Goal: Information Seeking & Learning: Learn about a topic

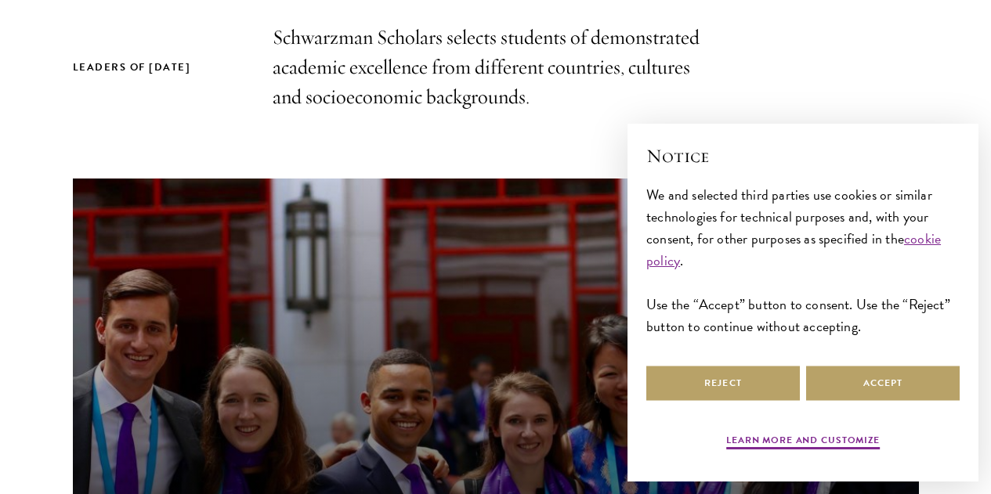
scroll to position [538, 0]
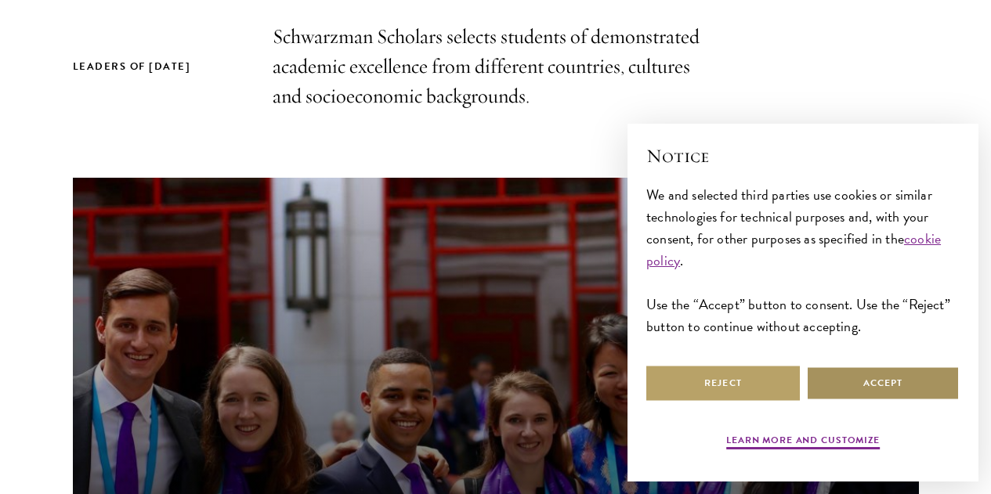
click at [888, 385] on button "Accept" at bounding box center [883, 383] width 154 height 35
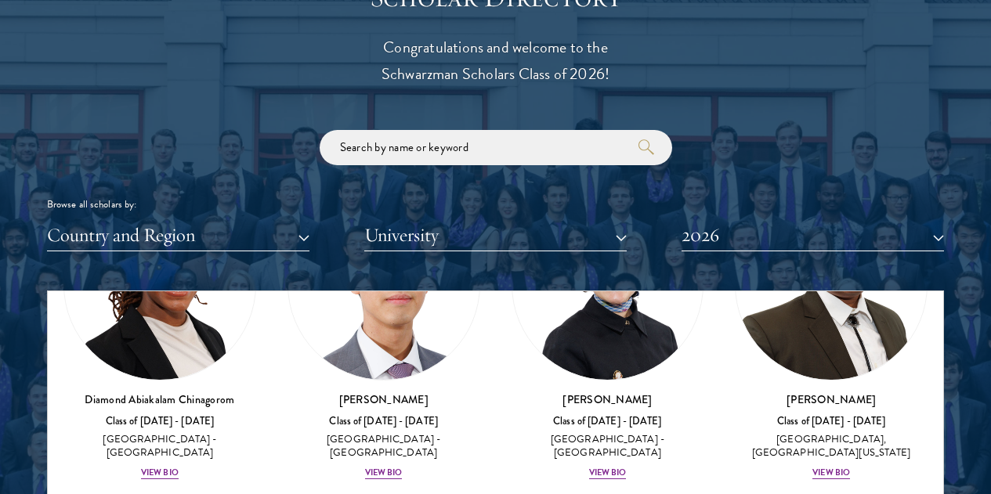
scroll to position [525, 0]
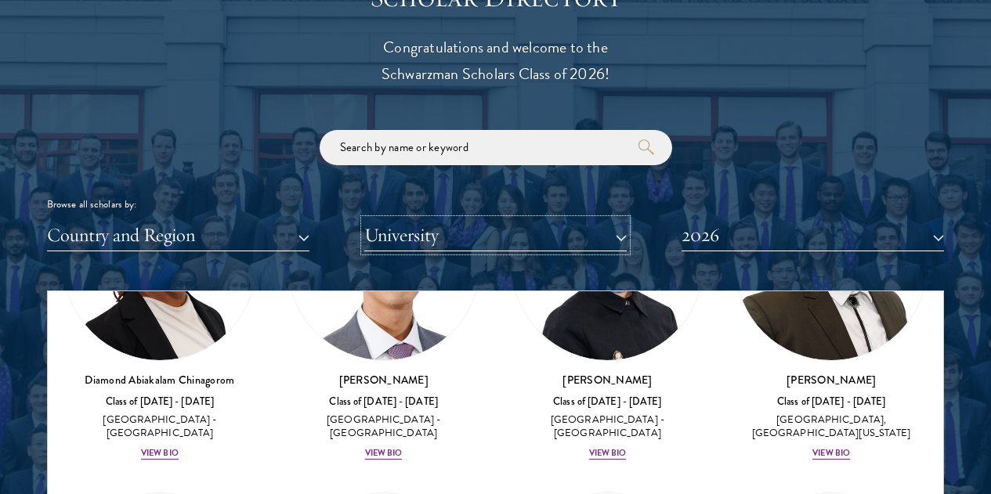
click at [515, 219] on button "University" at bounding box center [495, 235] width 262 height 32
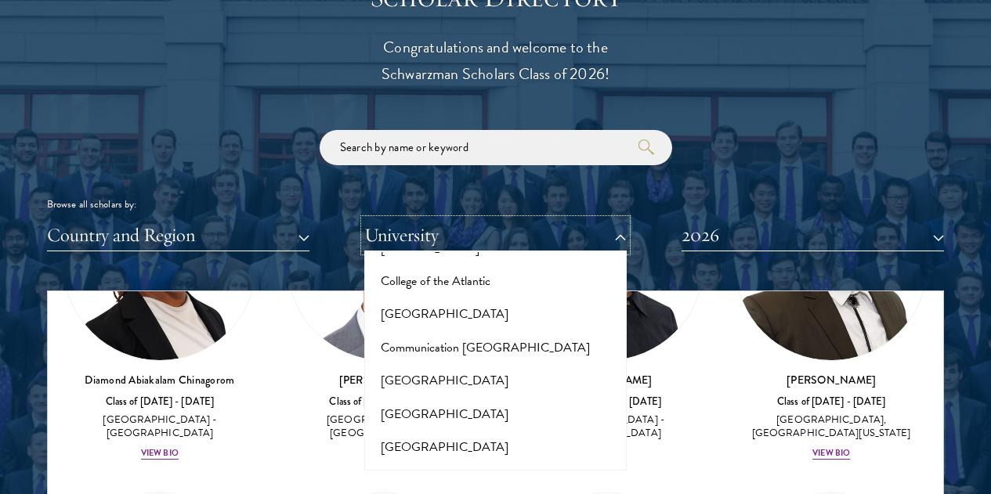
scroll to position [2393, 0]
click at [468, 430] on button "[GEOGRAPHIC_DATA]" at bounding box center [495, 446] width 253 height 33
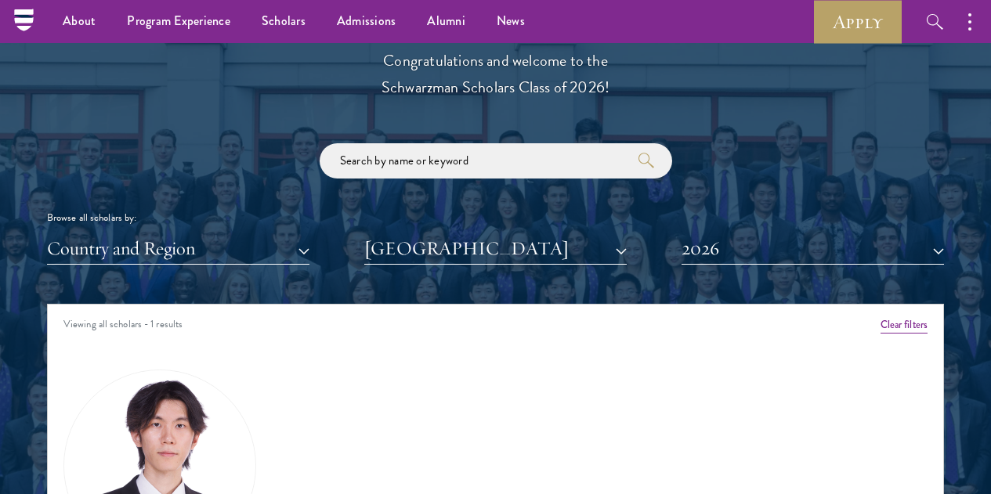
scroll to position [1727, 0]
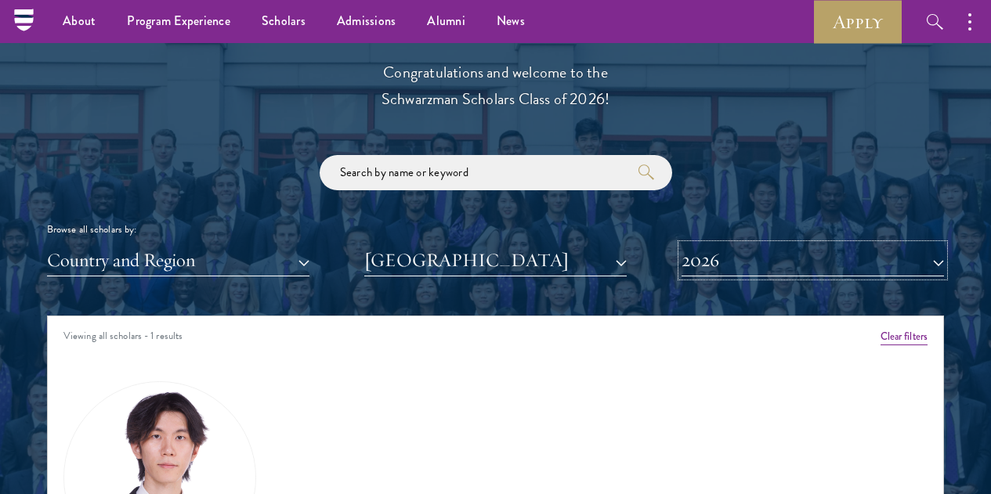
click at [904, 244] on button "2026" at bounding box center [813, 260] width 262 height 32
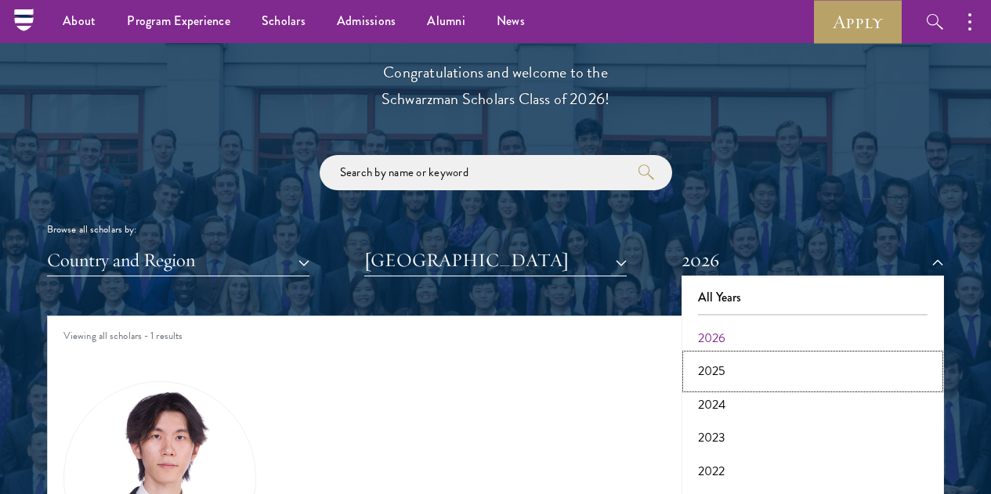
click at [777, 355] on button "2025" at bounding box center [812, 371] width 253 height 33
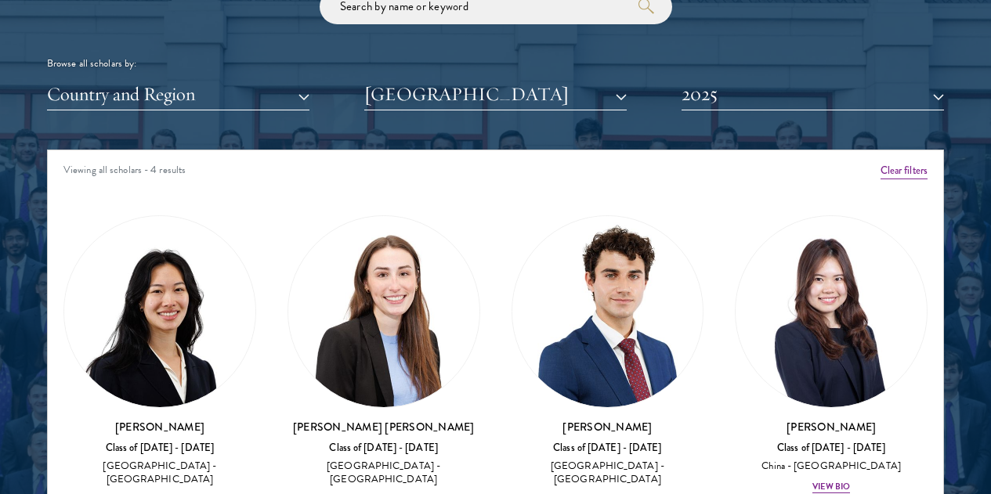
scroll to position [1894, 0]
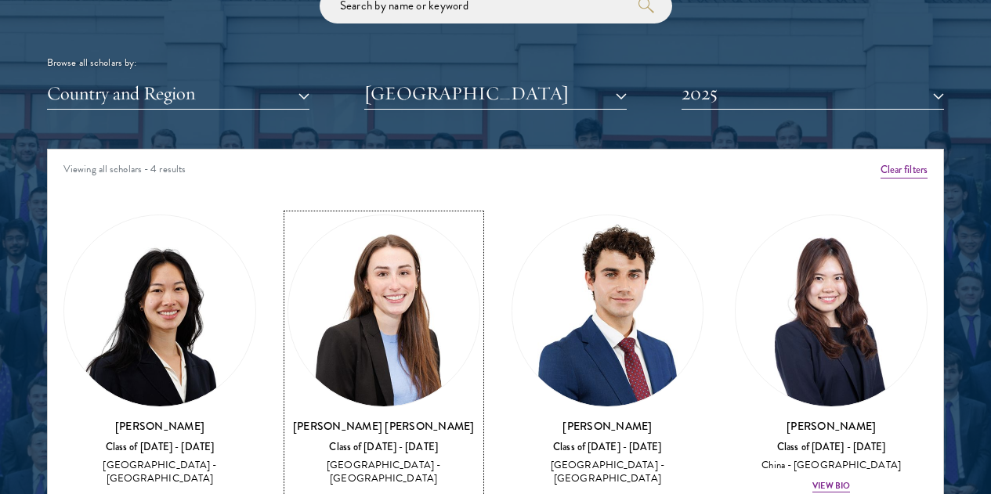
click at [365, 494] on div "View Bio" at bounding box center [384, 500] width 38 height 13
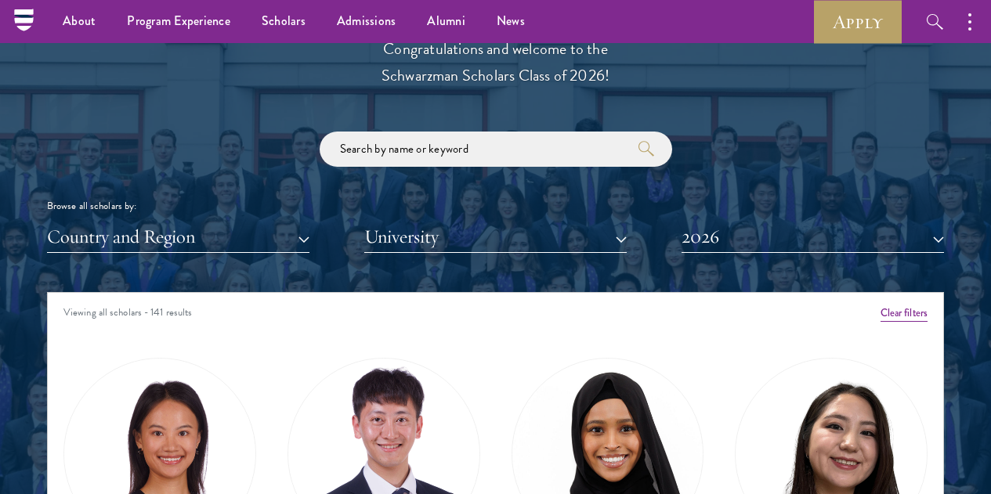
scroll to position [1745, 0]
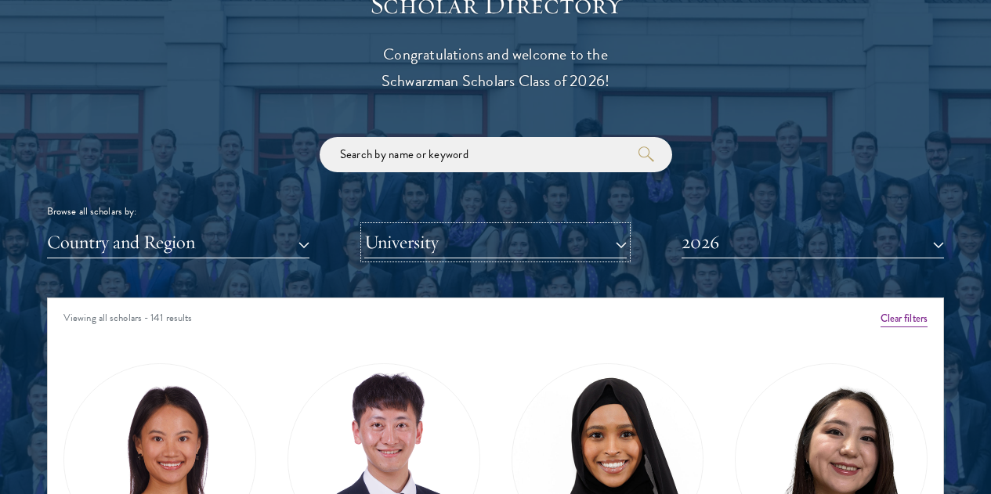
click at [593, 226] on button "University" at bounding box center [495, 242] width 262 height 32
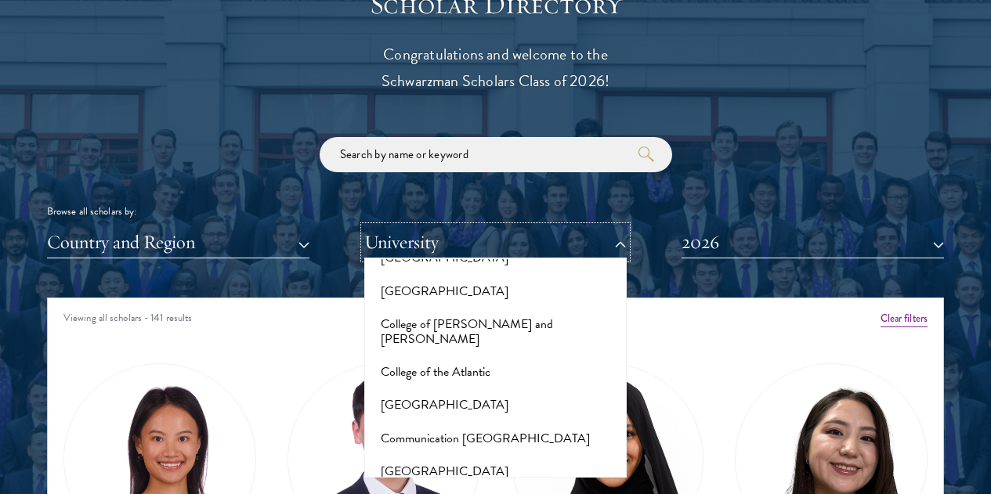
scroll to position [2309, 0]
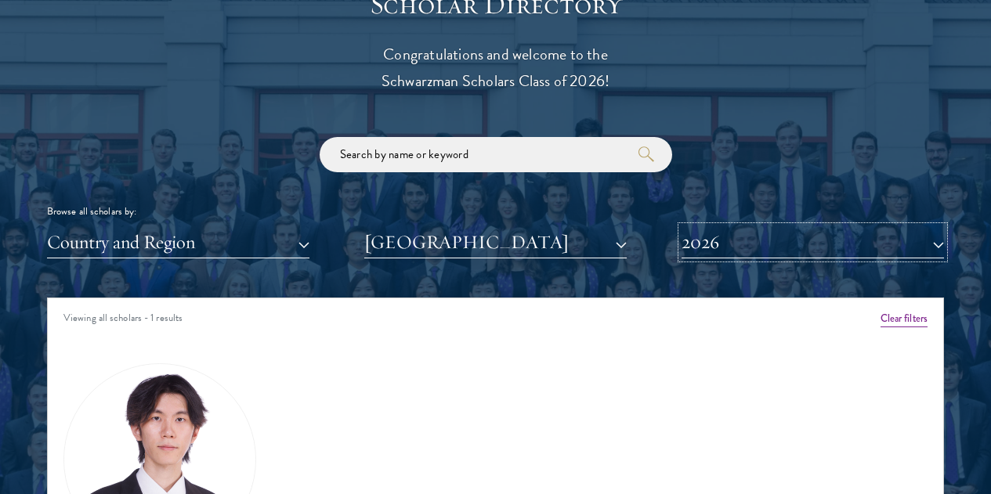
click at [895, 226] on button "2026" at bounding box center [813, 242] width 262 height 32
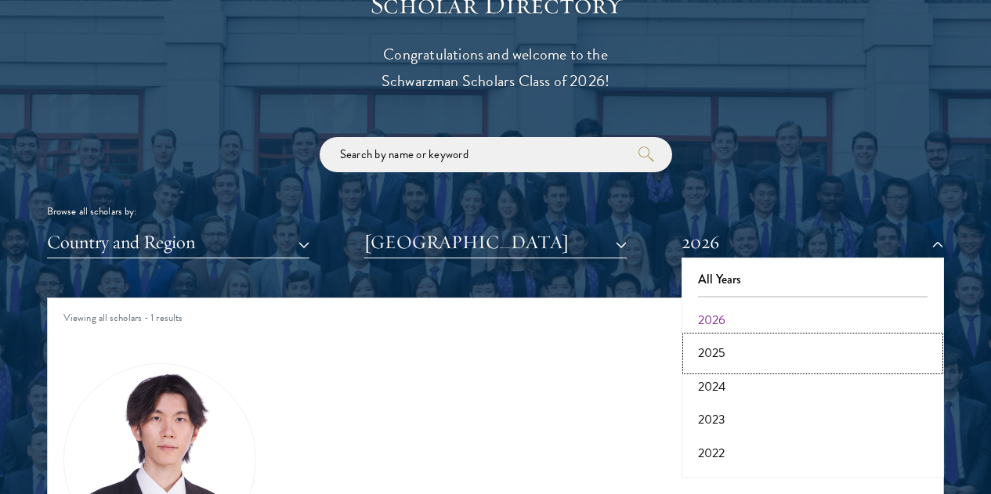
click at [774, 337] on button "2025" at bounding box center [812, 353] width 253 height 33
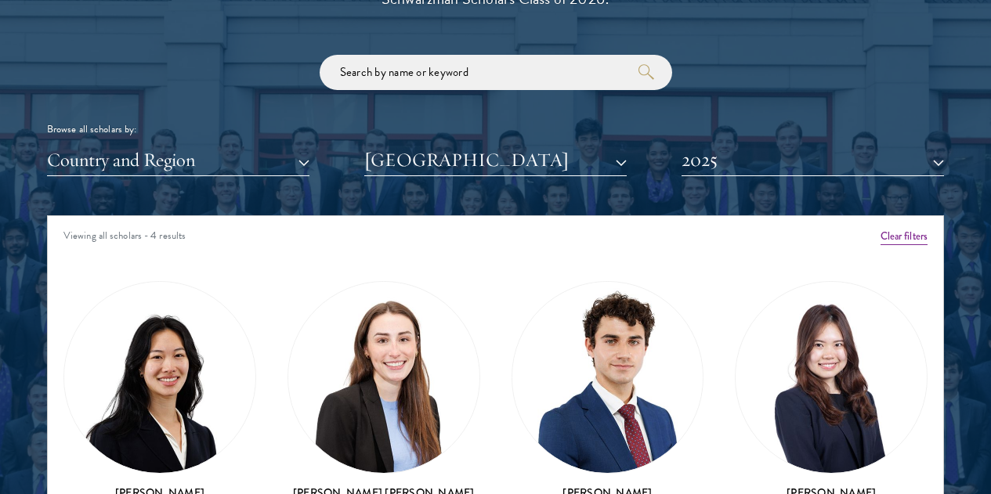
scroll to position [1832, 0]
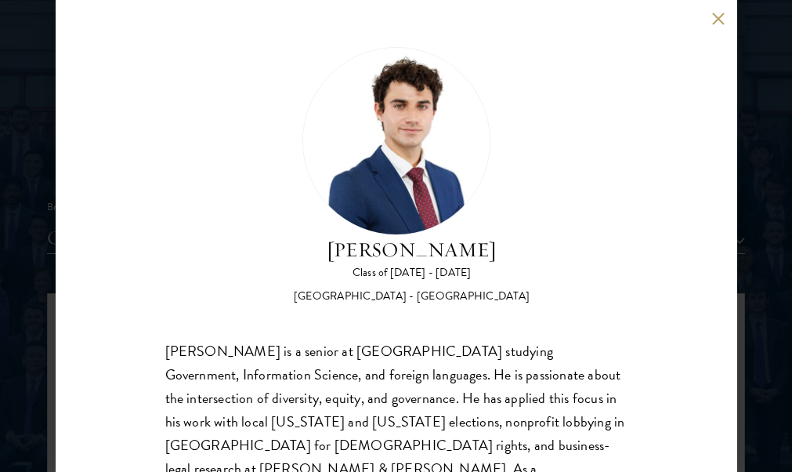
click at [716, 20] on button at bounding box center [718, 18] width 13 height 13
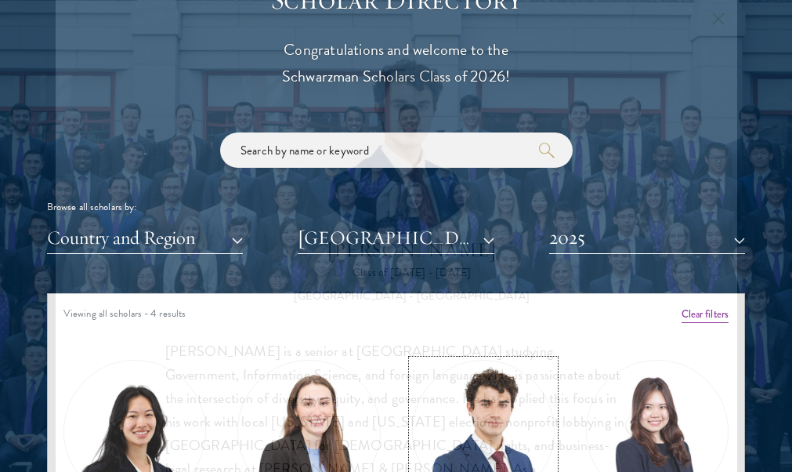
scroll to position [1936, 0]
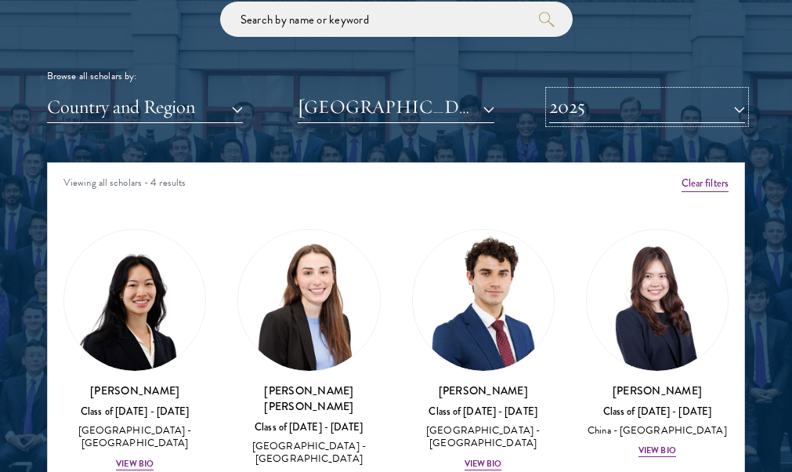
click at [732, 112] on button "2025" at bounding box center [647, 107] width 196 height 32
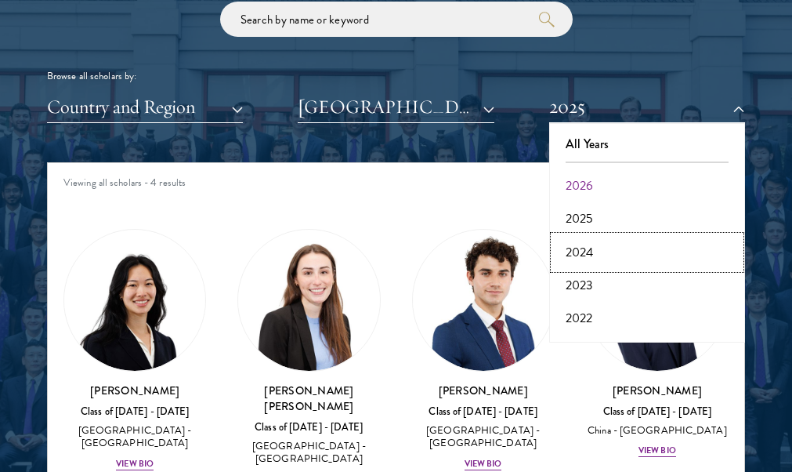
click at [635, 251] on button "2024" at bounding box center [647, 252] width 186 height 33
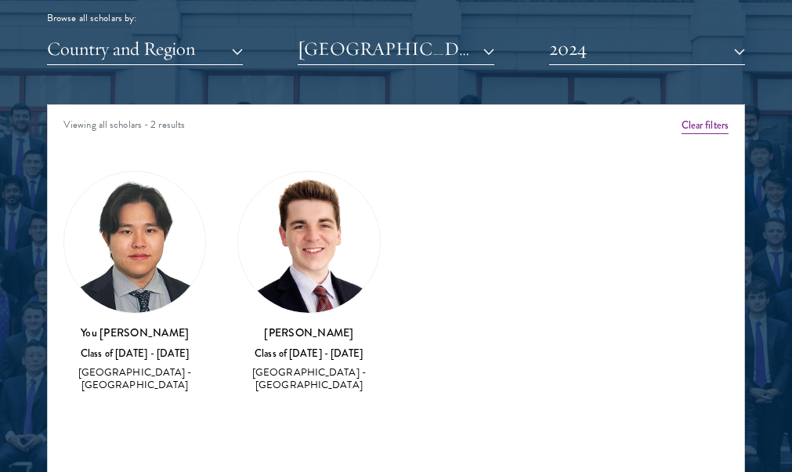
scroll to position [1995, 0]
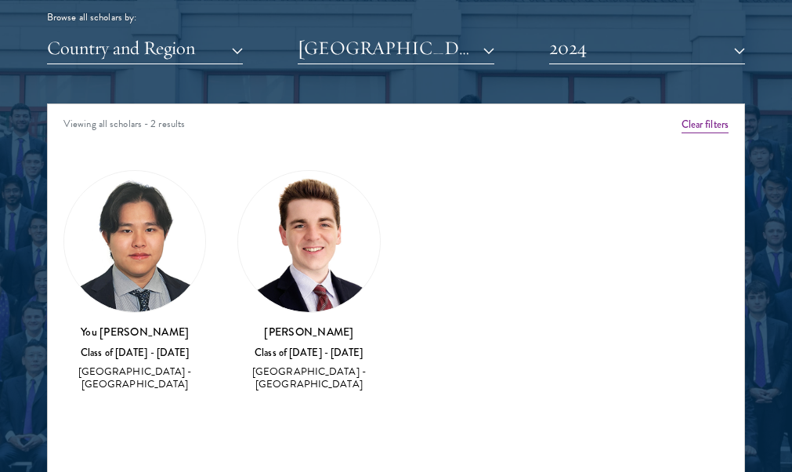
click at [306, 333] on h3 "[PERSON_NAME]" at bounding box center [308, 332] width 143 height 16
click at [305, 381] on div "[GEOGRAPHIC_DATA] - [GEOGRAPHIC_DATA]" at bounding box center [308, 378] width 143 height 27
click at [284, 347] on div "Class of [DATE] - [DATE]" at bounding box center [308, 352] width 143 height 13
click at [309, 244] on img at bounding box center [308, 241] width 141 height 141
click at [314, 321] on div "Liam Galey Class of 2023 - 2024 United States of America - Cornell University" at bounding box center [308, 281] width 143 height 222
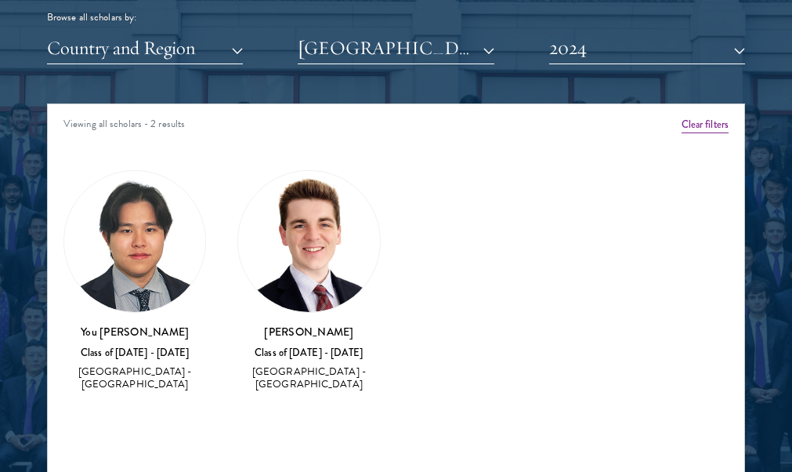
click at [146, 337] on h3 "You [PERSON_NAME]" at bounding box center [134, 332] width 143 height 16
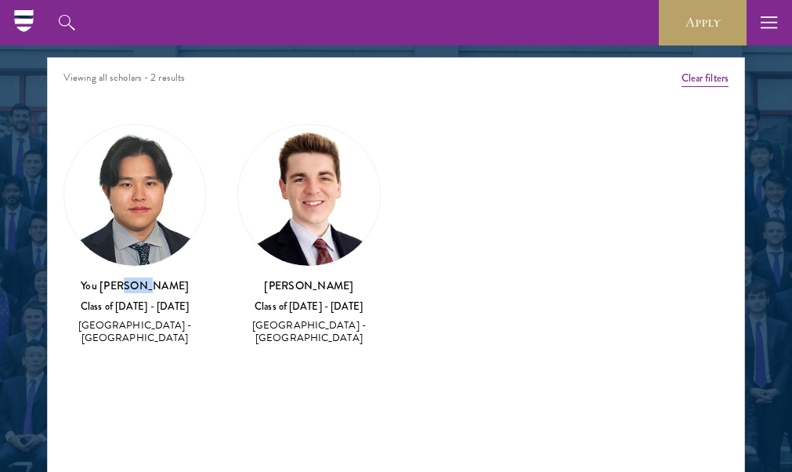
scroll to position [2039, 0]
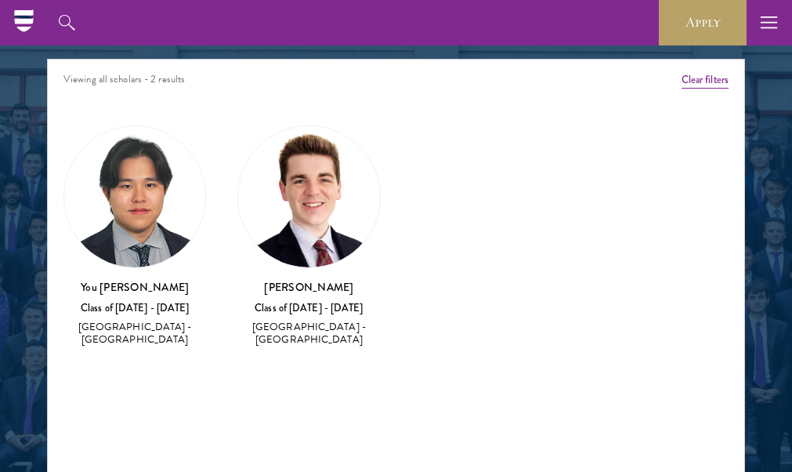
click at [309, 306] on div "Class of [DATE] - [DATE]" at bounding box center [308, 308] width 143 height 13
click at [325, 238] on img at bounding box center [308, 196] width 141 height 141
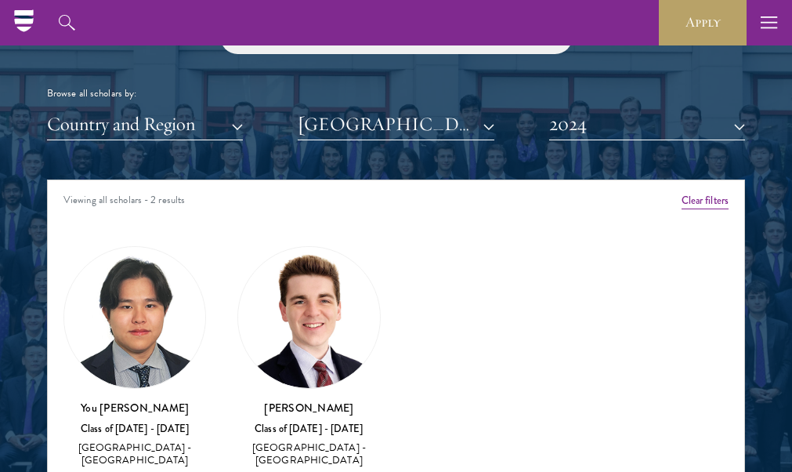
scroll to position [1918, 0]
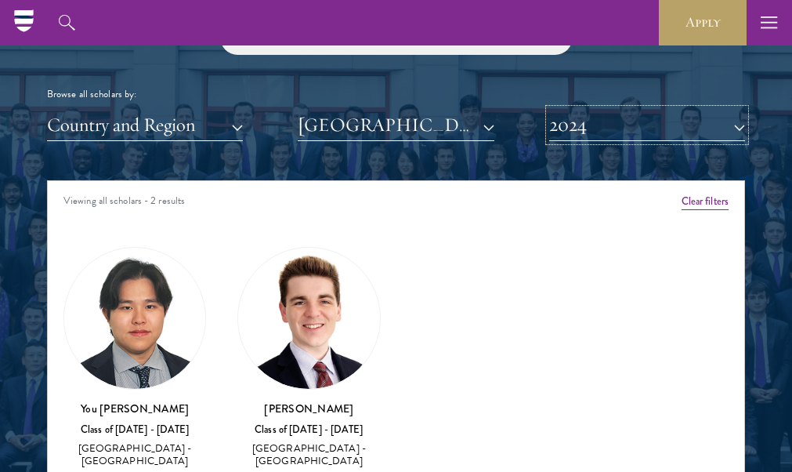
click at [711, 121] on button "2024" at bounding box center [647, 125] width 196 height 32
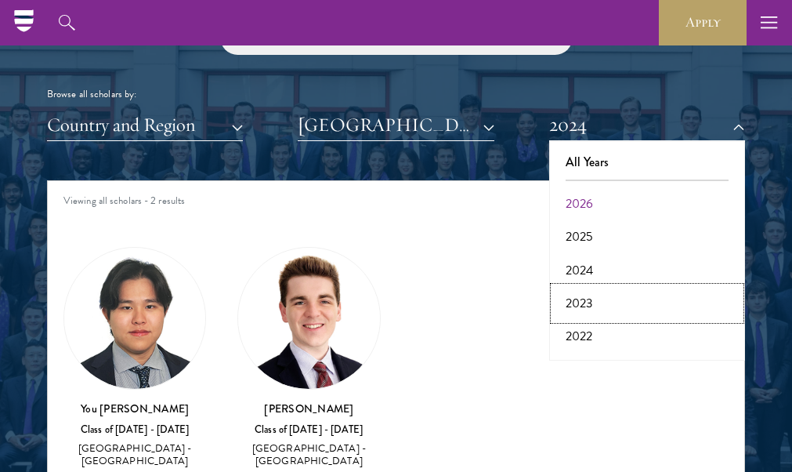
click at [609, 306] on button "2023" at bounding box center [647, 303] width 186 height 33
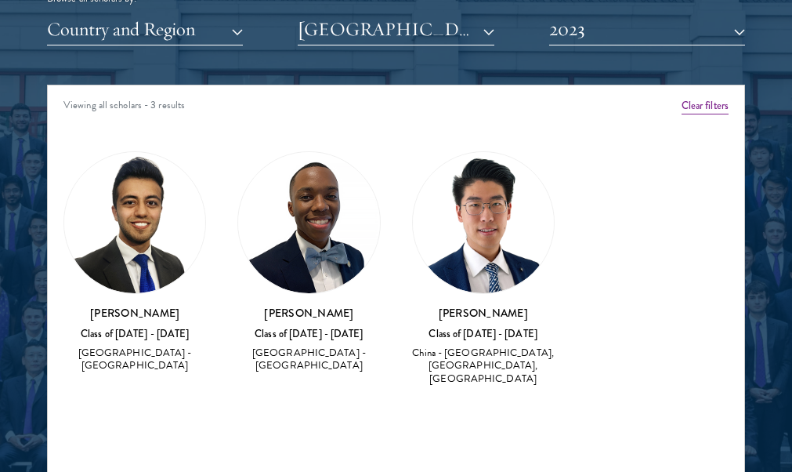
scroll to position [2023, 0]
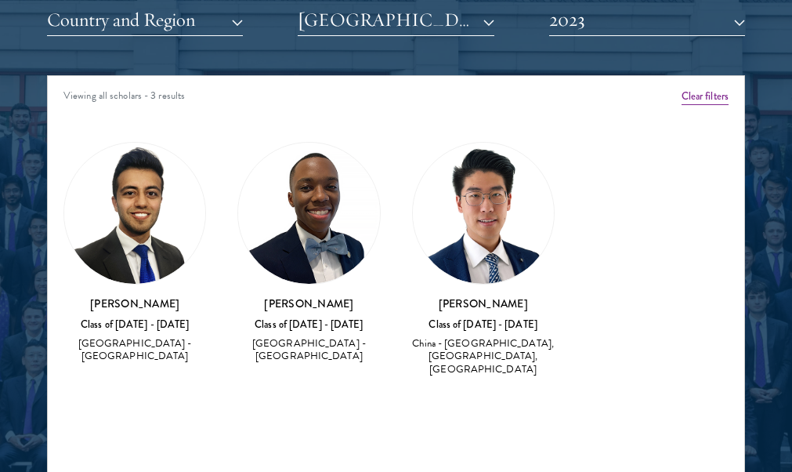
click at [292, 316] on div "Daniel James II Class of 2022 - 2023 United States of America - Cornell Univers…" at bounding box center [308, 329] width 143 height 69
click at [310, 251] on img at bounding box center [308, 213] width 141 height 141
click at [140, 303] on h3 "[PERSON_NAME]" at bounding box center [134, 303] width 143 height 16
click at [740, 24] on button "2023" at bounding box center [647, 20] width 196 height 32
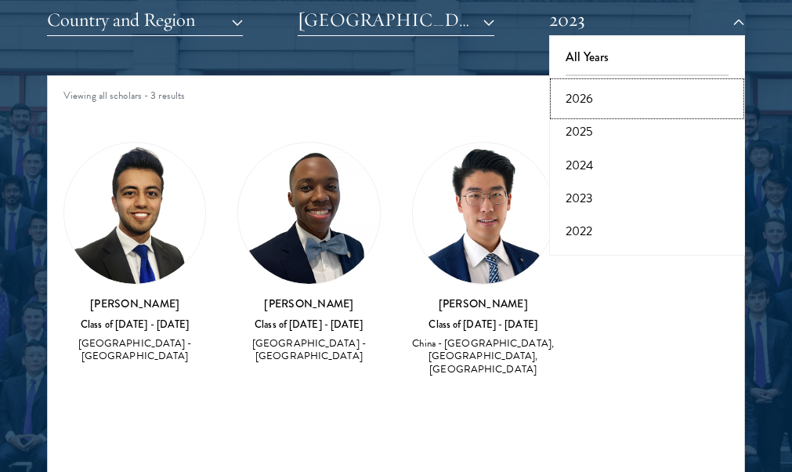
click at [643, 99] on button "2026" at bounding box center [647, 98] width 186 height 33
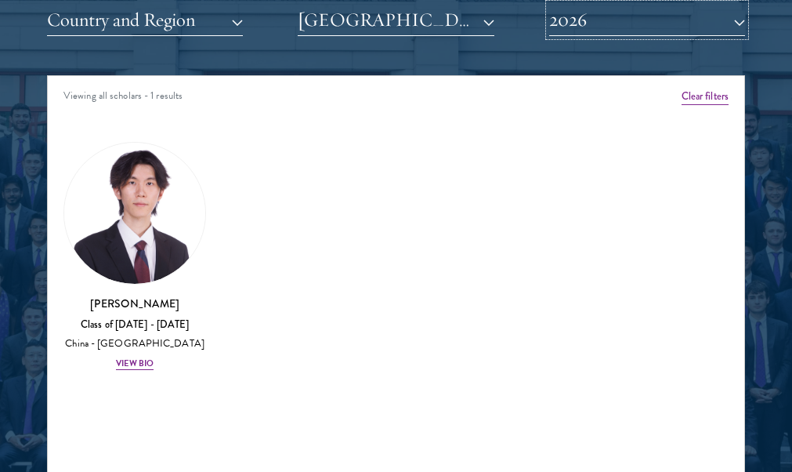
click at [716, 20] on button "2026" at bounding box center [647, 20] width 196 height 32
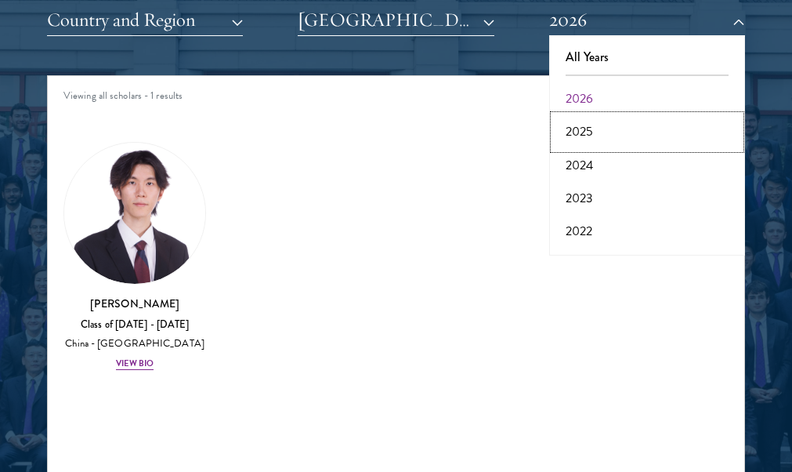
click at [607, 128] on button "2025" at bounding box center [647, 131] width 186 height 33
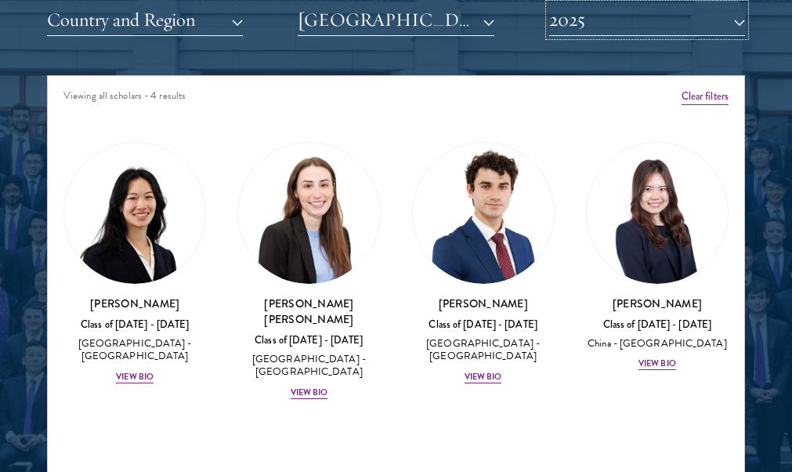
click at [738, 24] on button "2025" at bounding box center [647, 20] width 196 height 32
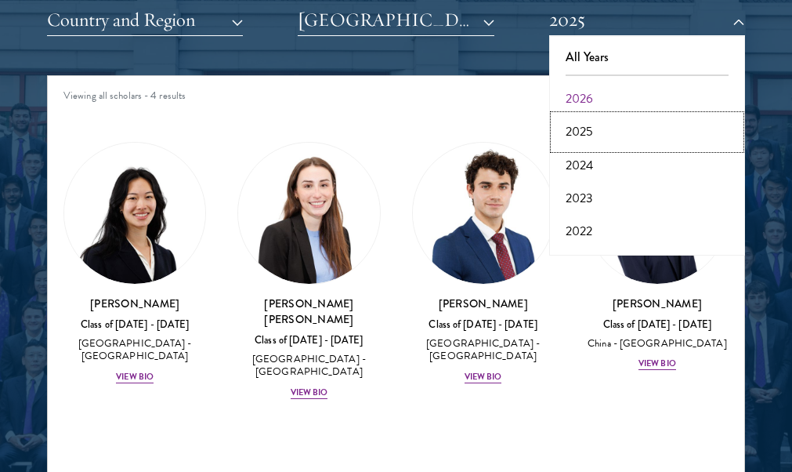
click at [606, 129] on button "2025" at bounding box center [647, 131] width 186 height 33
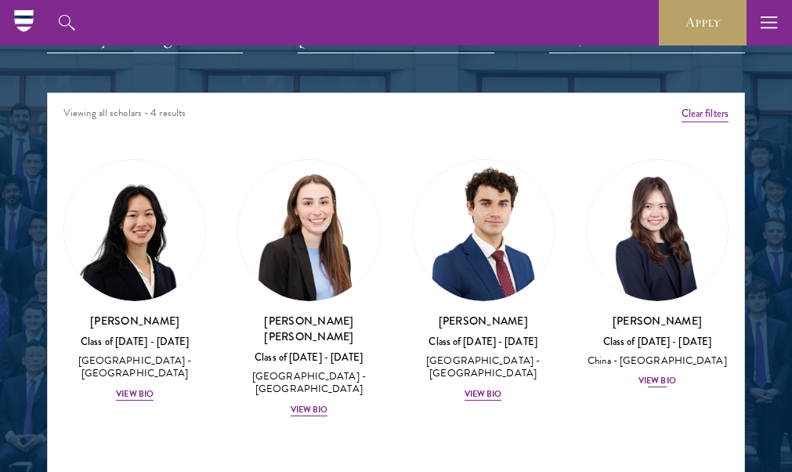
scroll to position [1949, 0]
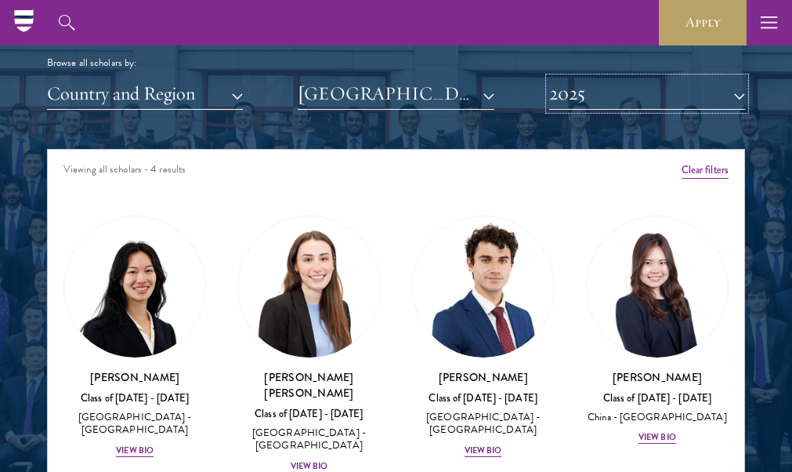
click at [732, 101] on button "2025" at bounding box center [647, 94] width 196 height 32
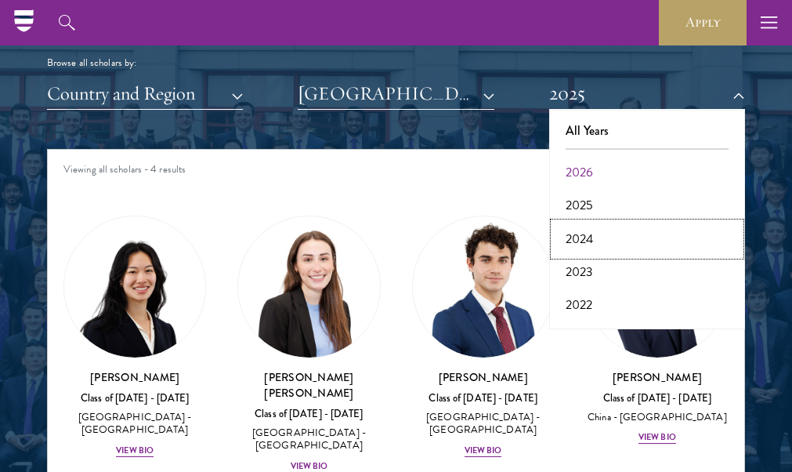
click at [599, 241] on button "2024" at bounding box center [647, 238] width 186 height 33
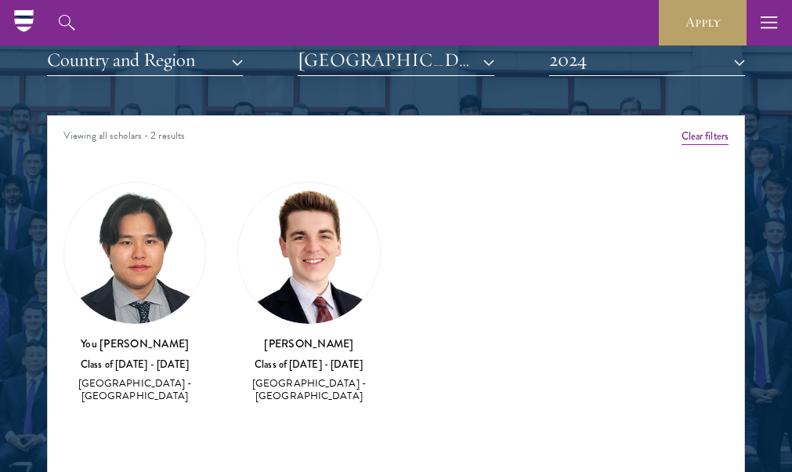
scroll to position [1982, 0]
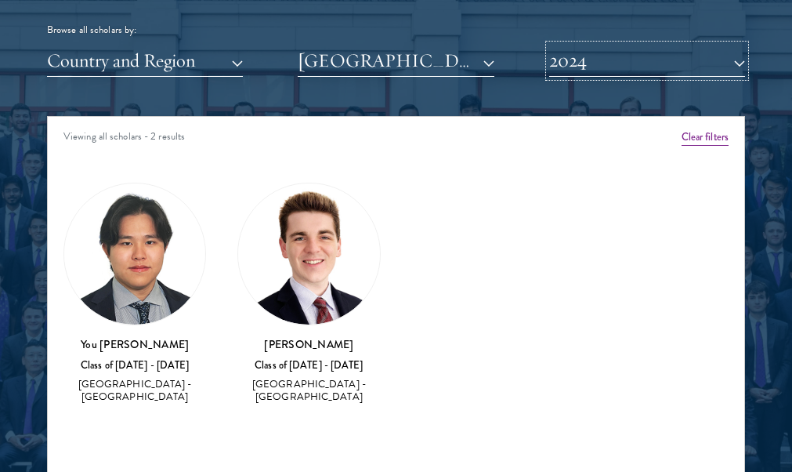
click at [724, 64] on button "2024" at bounding box center [647, 61] width 196 height 32
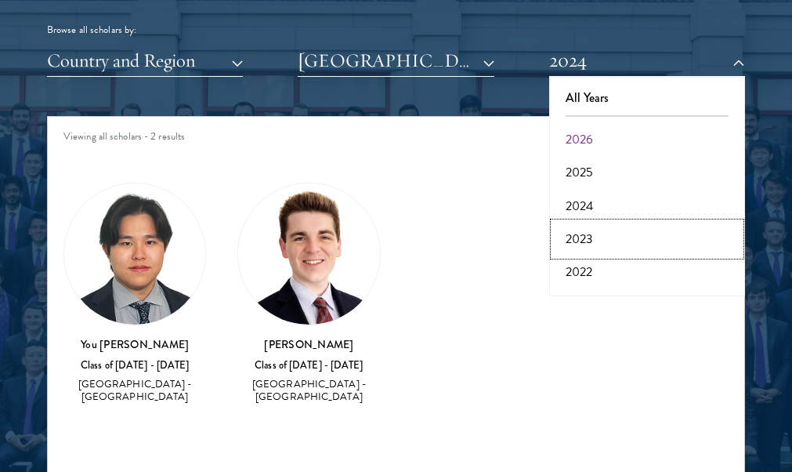
click at [575, 238] on button "2023" at bounding box center [647, 238] width 186 height 33
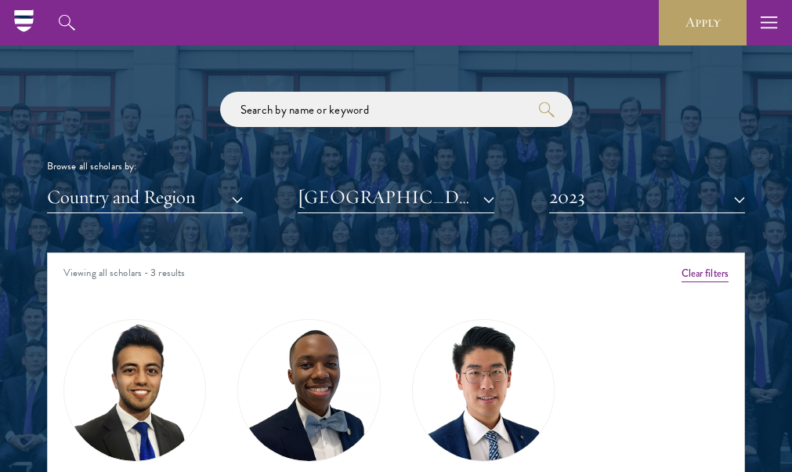
scroll to position [1845, 0]
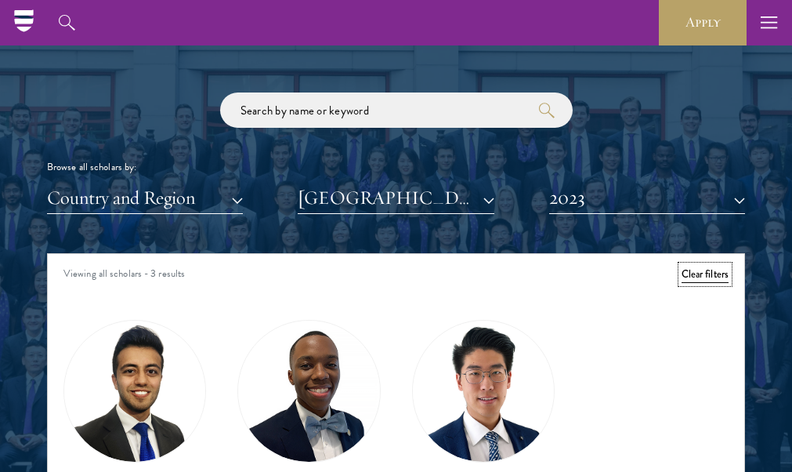
click at [708, 277] on button "Clear filters" at bounding box center [705, 274] width 47 height 17
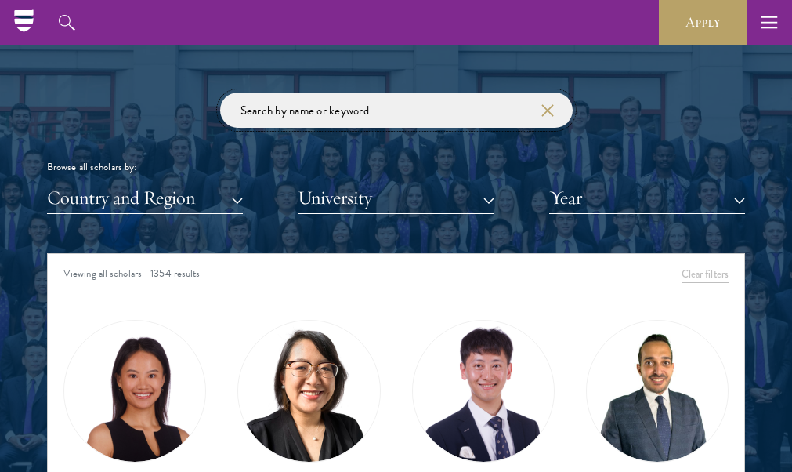
click at [326, 111] on input "search" at bounding box center [396, 109] width 353 height 35
click button "submit" at bounding box center [0, 0] width 0 height 0
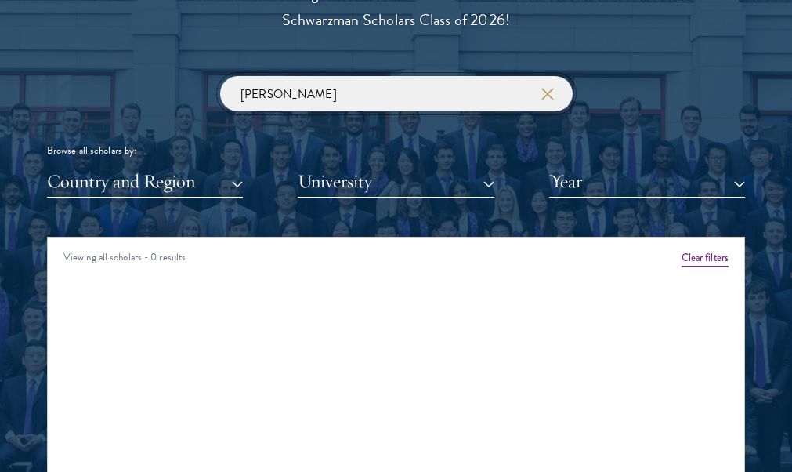
scroll to position [1862, 0]
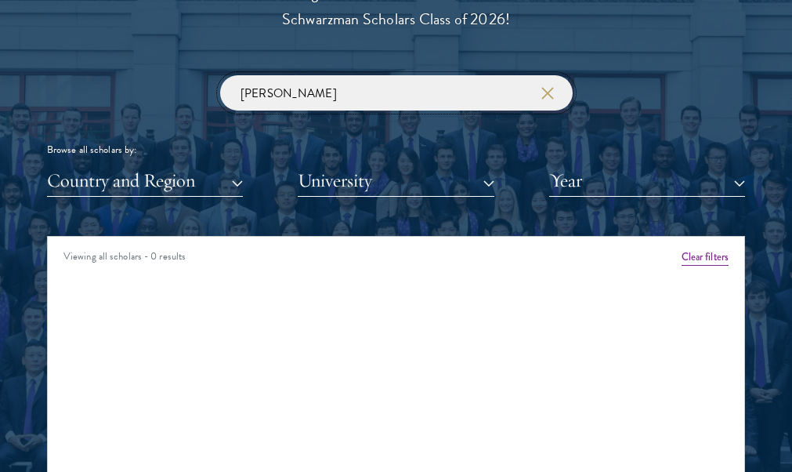
drag, startPoint x: 338, startPoint y: 96, endPoint x: 229, endPoint y: 87, distance: 109.3
click at [229, 87] on input "Laidlaw" at bounding box center [396, 92] width 353 height 35
type input "Athlete"
click button "submit" at bounding box center [0, 0] width 0 height 0
click at [546, 96] on icon "button" at bounding box center [547, 93] width 13 height 13
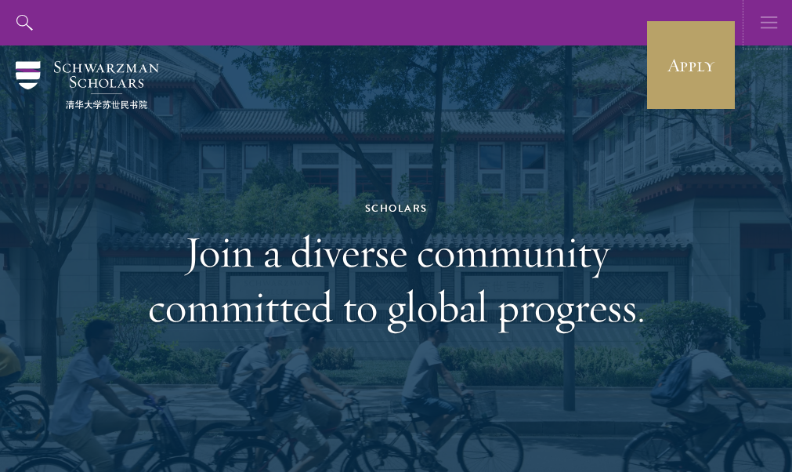
click at [768, 27] on use "button" at bounding box center [769, 22] width 16 height 12
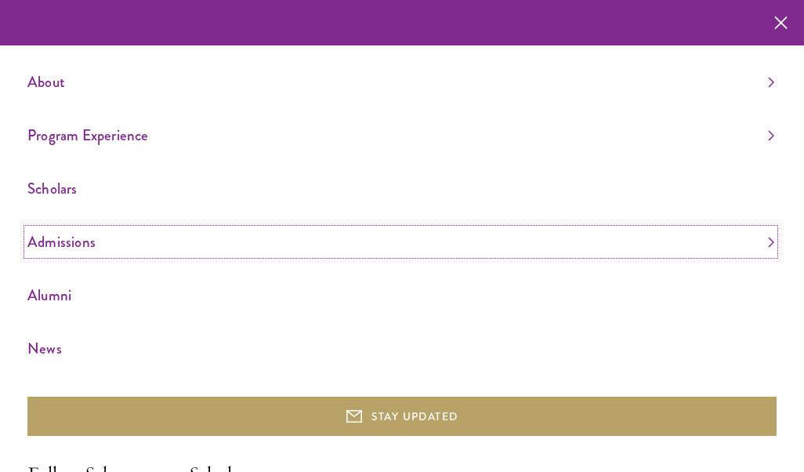
click at [58, 244] on link "Admissions" at bounding box center [400, 242] width 747 height 26
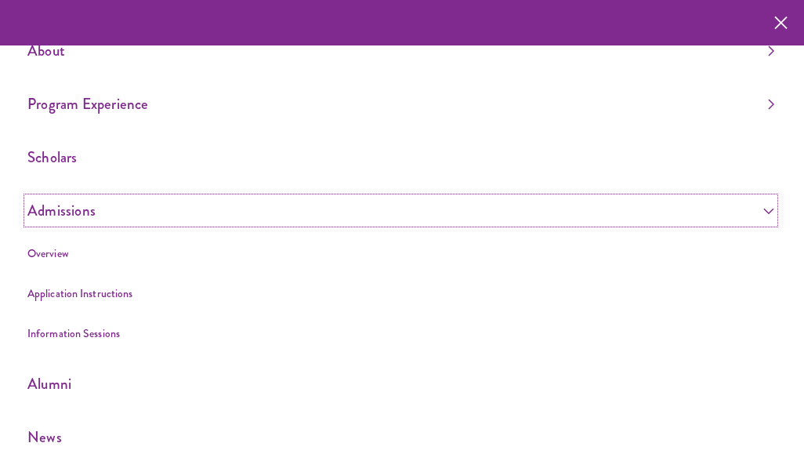
scroll to position [35, 0]
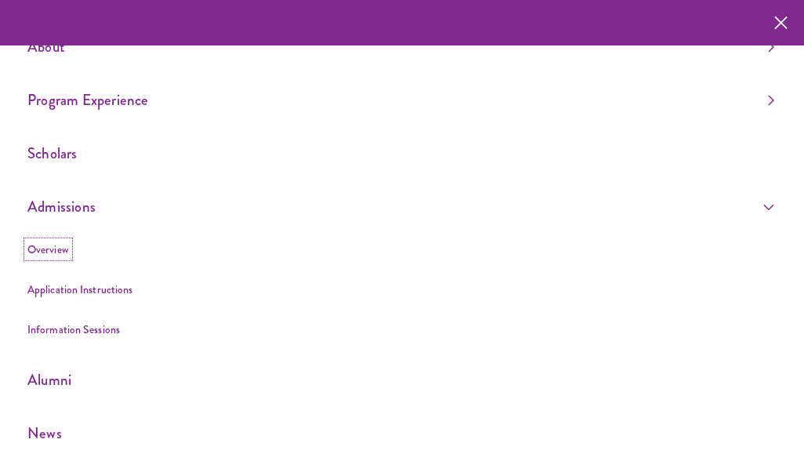
click at [45, 249] on link "Overview" at bounding box center [48, 249] width 42 height 16
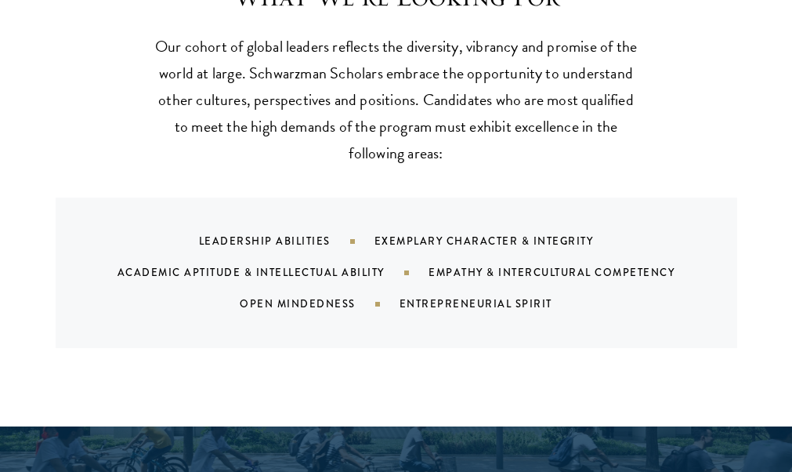
scroll to position [1438, 0]
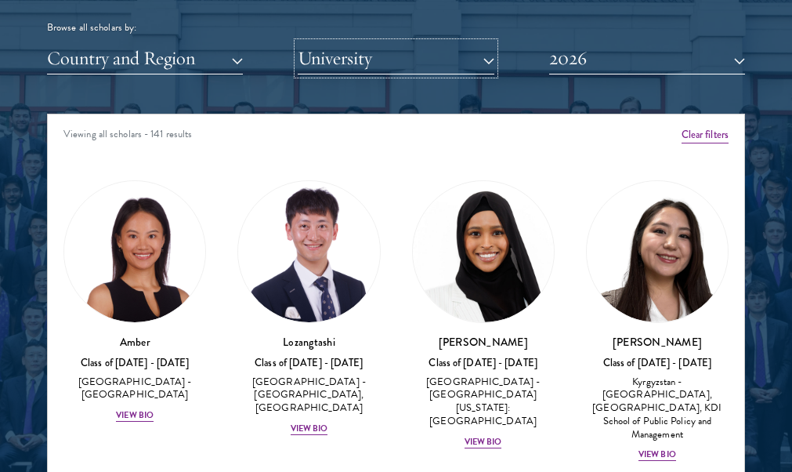
click at [485, 59] on button "University" at bounding box center [396, 58] width 196 height 32
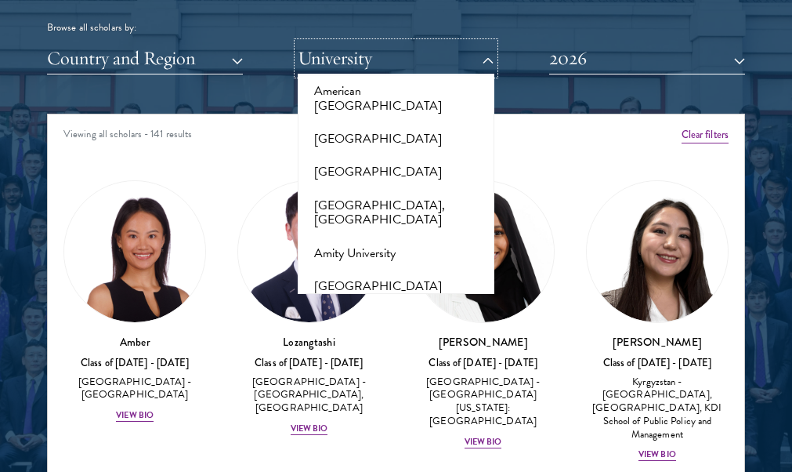
scroll to position [269, 0]
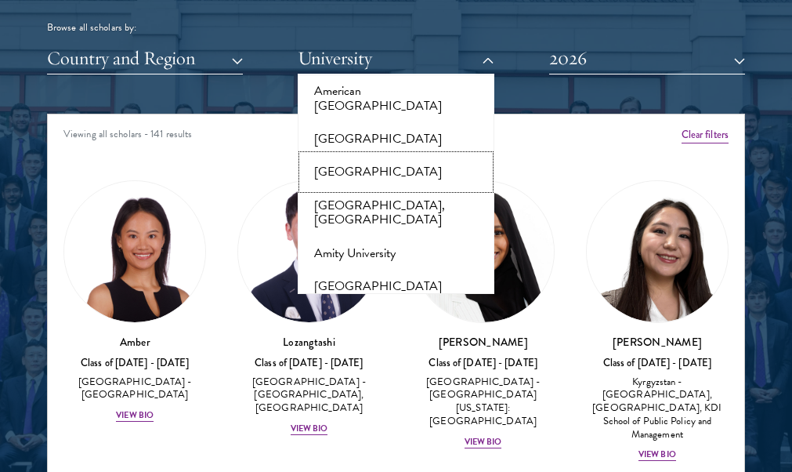
click at [385, 155] on button "[GEOGRAPHIC_DATA]" at bounding box center [395, 171] width 186 height 33
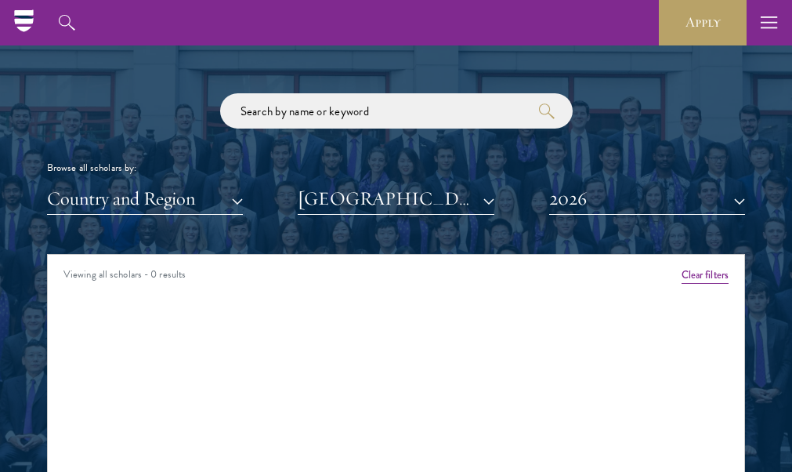
scroll to position [1839, 0]
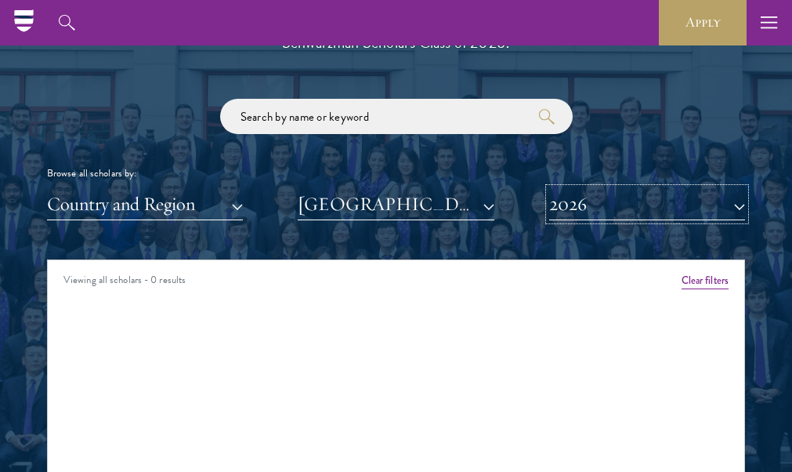
click at [627, 204] on button "2026" at bounding box center [647, 204] width 196 height 32
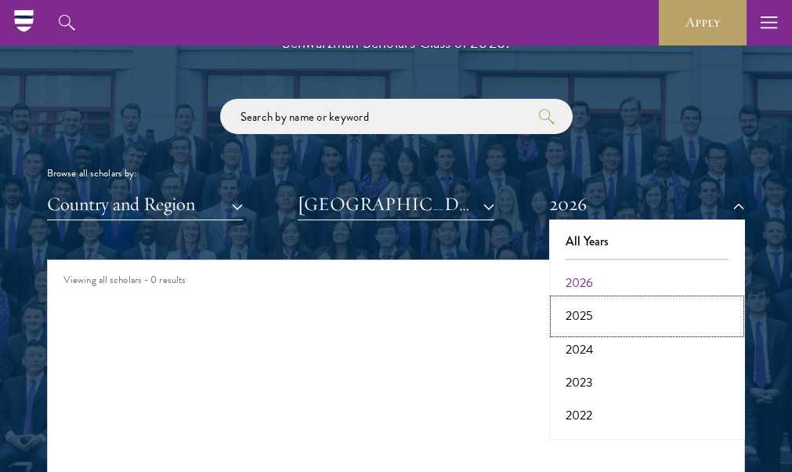
click at [580, 310] on button "2025" at bounding box center [647, 315] width 186 height 33
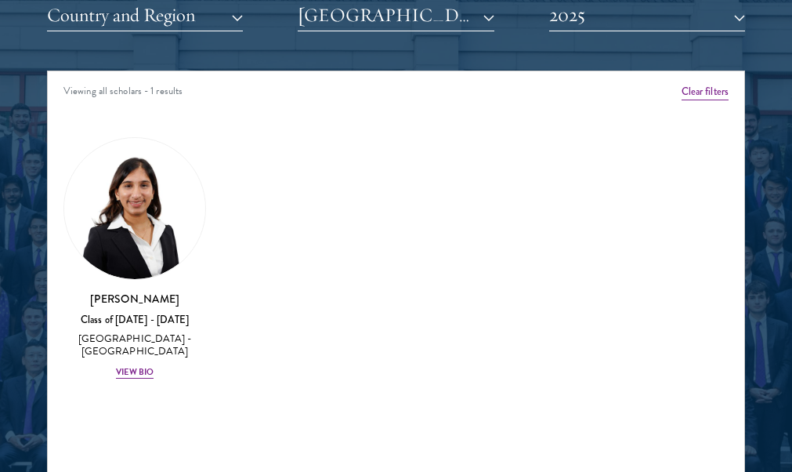
scroll to position [2028, 0]
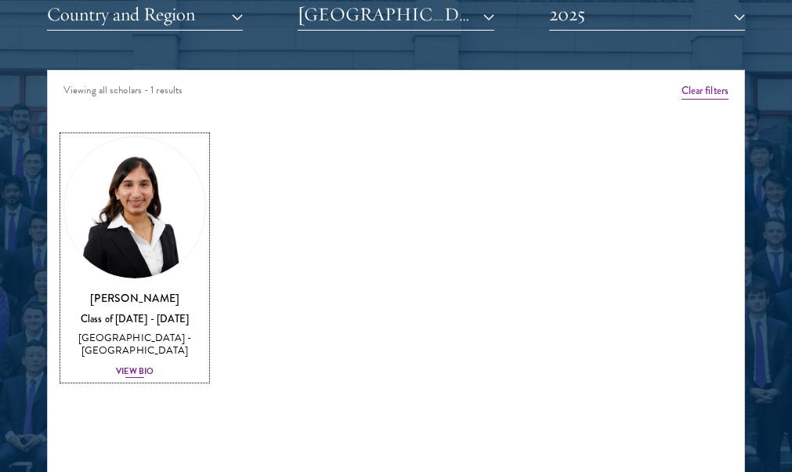
click at [137, 372] on div "View Bio" at bounding box center [135, 371] width 38 height 13
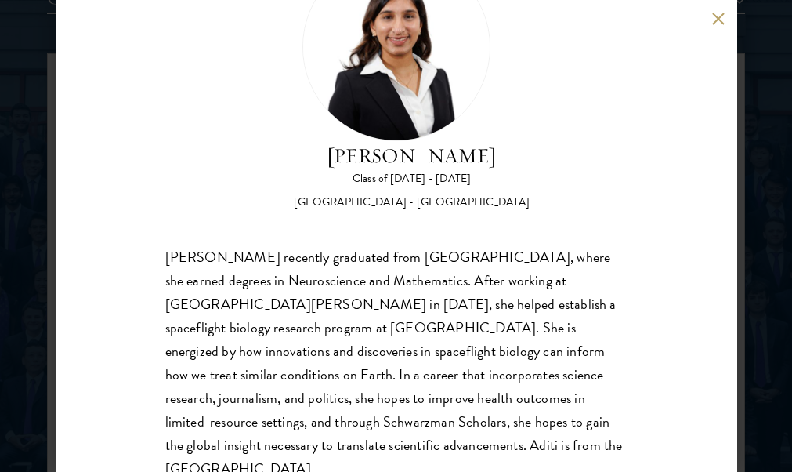
scroll to position [126, 0]
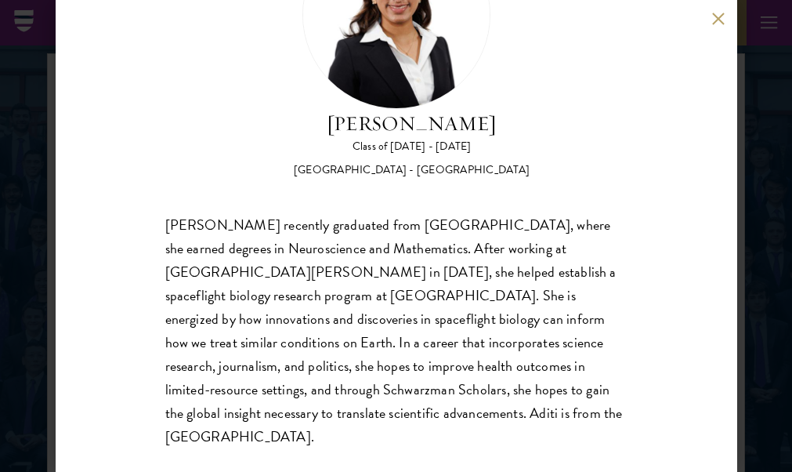
scroll to position [2028, 0]
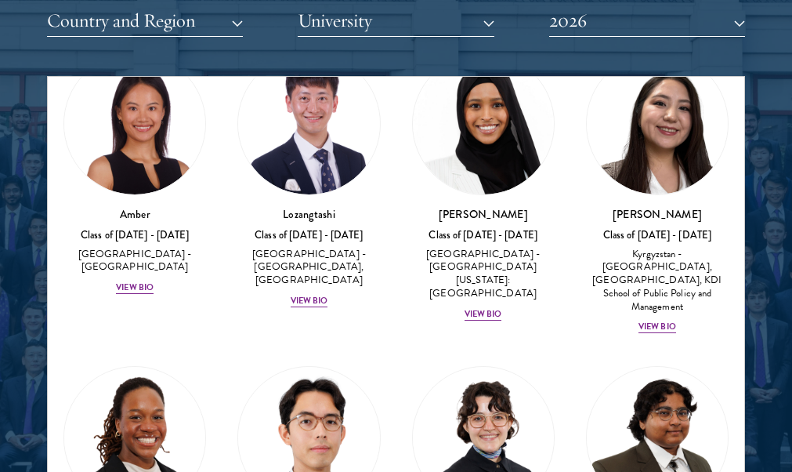
scroll to position [91, 0]
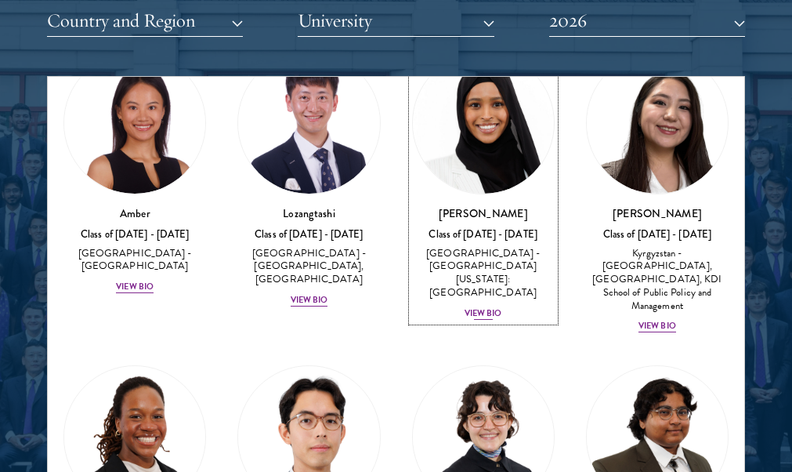
click at [483, 307] on div "View Bio" at bounding box center [484, 313] width 38 height 13
